Goal: Navigation & Orientation: Find specific page/section

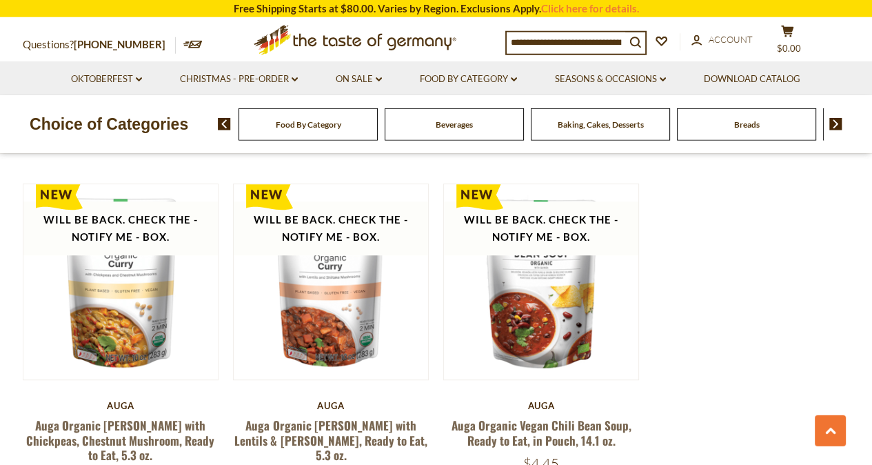
scroll to position [766, 0]
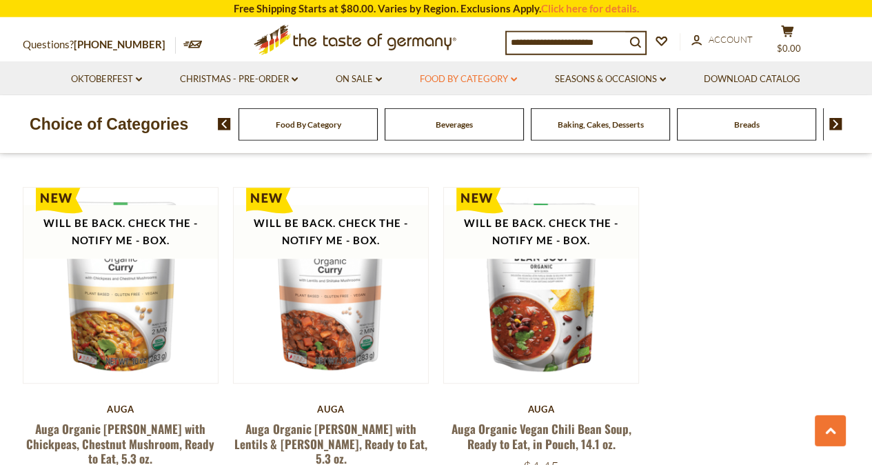
click at [517, 79] on icon at bounding box center [514, 79] width 6 height 4
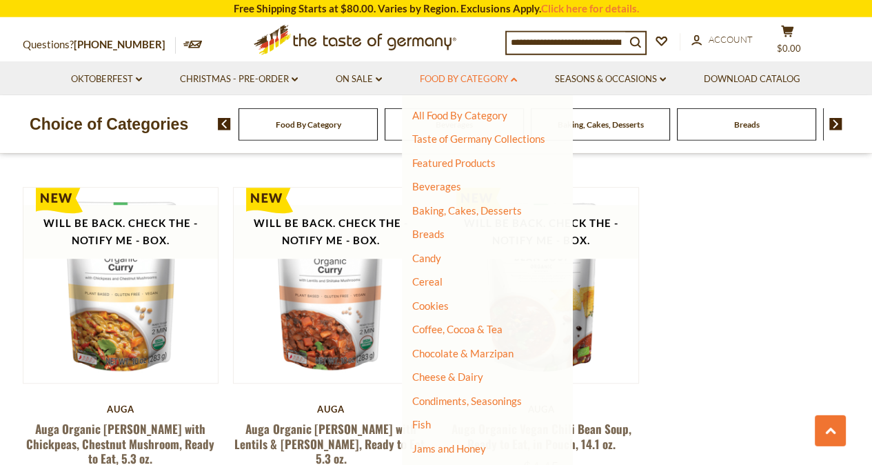
scroll to position [0, 0]
click at [476, 213] on link "Baking, Cakes, Desserts" at bounding box center [467, 210] width 110 height 12
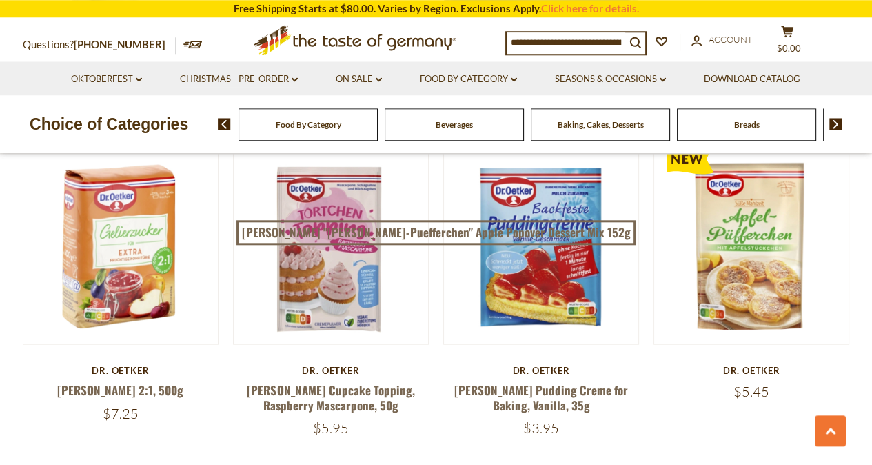
scroll to position [2719, 0]
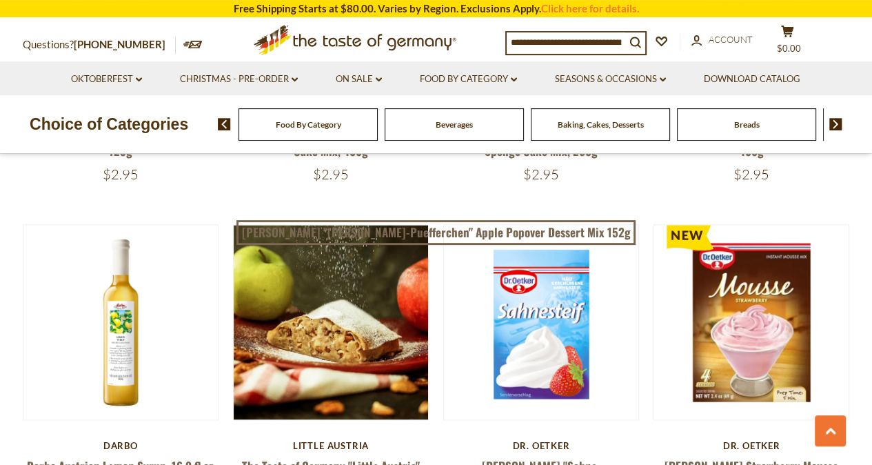
click at [522, 83] on li "Food By Category dropdown_arrow All Food By Category Taste of Germany Collectio…" at bounding box center [468, 78] width 133 height 34
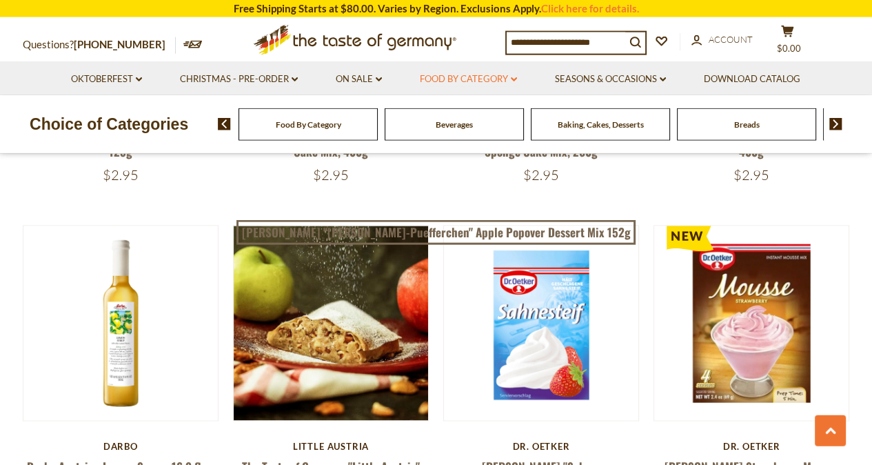
click at [492, 84] on link "Food By Category dropdown_arrow" at bounding box center [468, 79] width 97 height 15
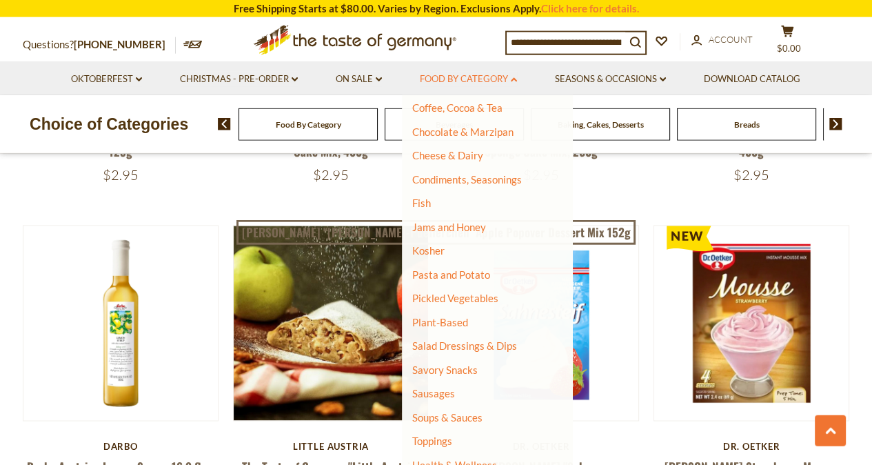
scroll to position [279, 0]
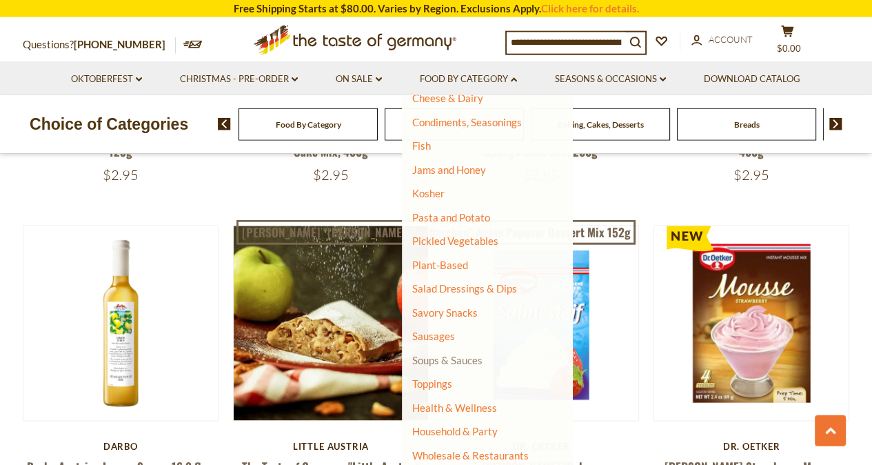
click at [454, 364] on link "Soups & Sauces" at bounding box center [447, 360] width 70 height 12
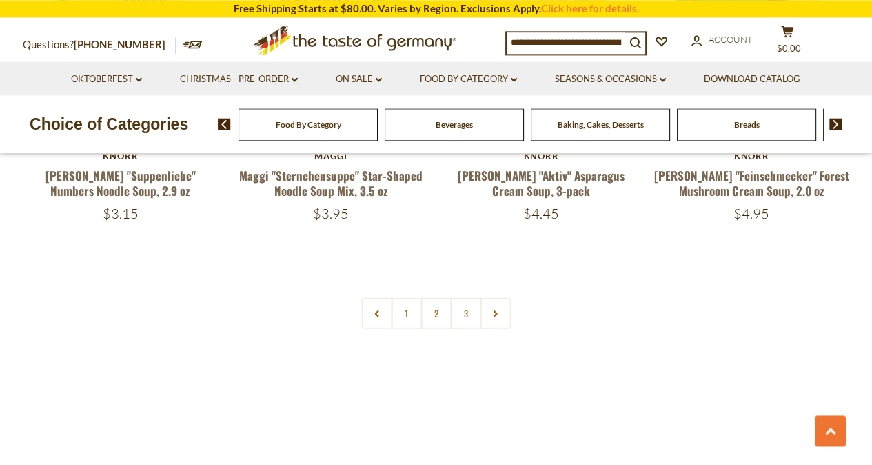
scroll to position [3087, 0]
click at [494, 310] on icon at bounding box center [496, 313] width 8 height 7
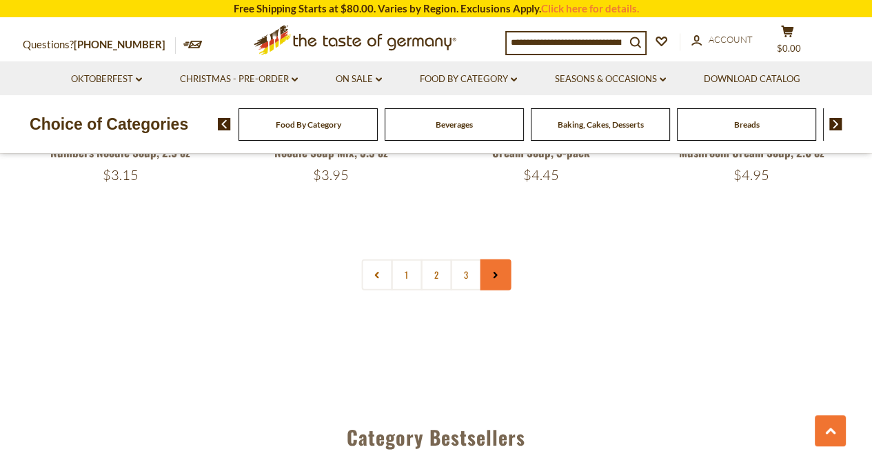
scroll to position [3119, 0]
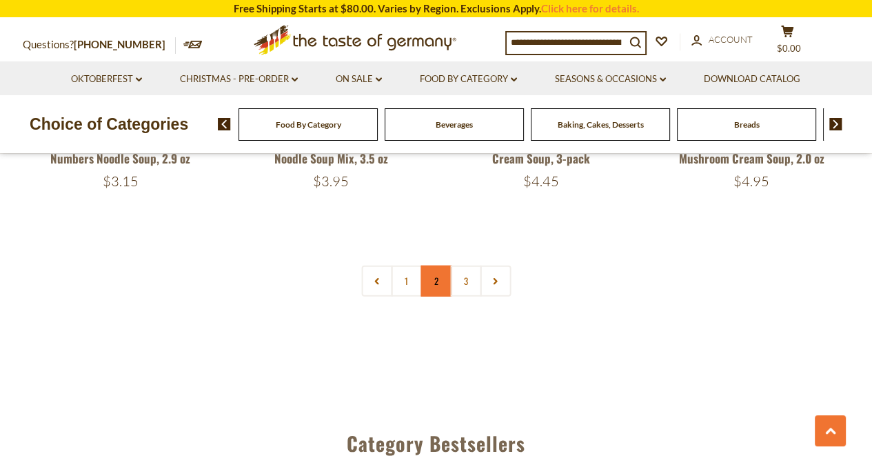
click at [436, 265] on link "2" at bounding box center [436, 280] width 31 height 31
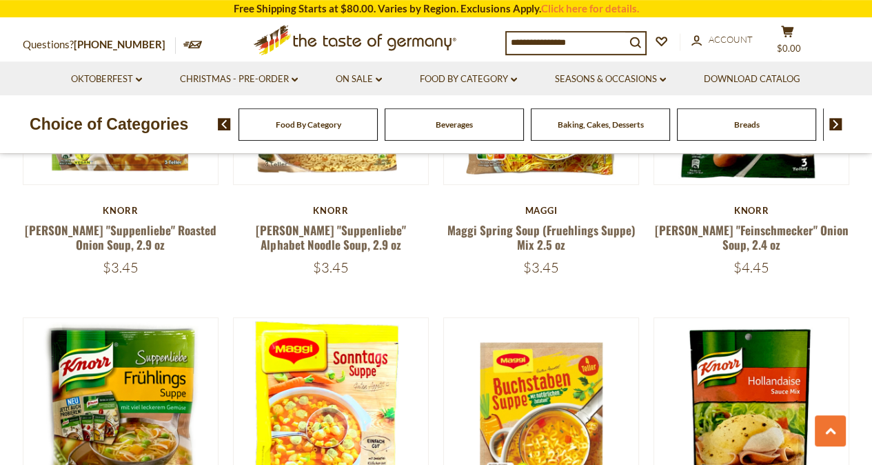
scroll to position [669, 0]
